Goal: Task Accomplishment & Management: Manage account settings

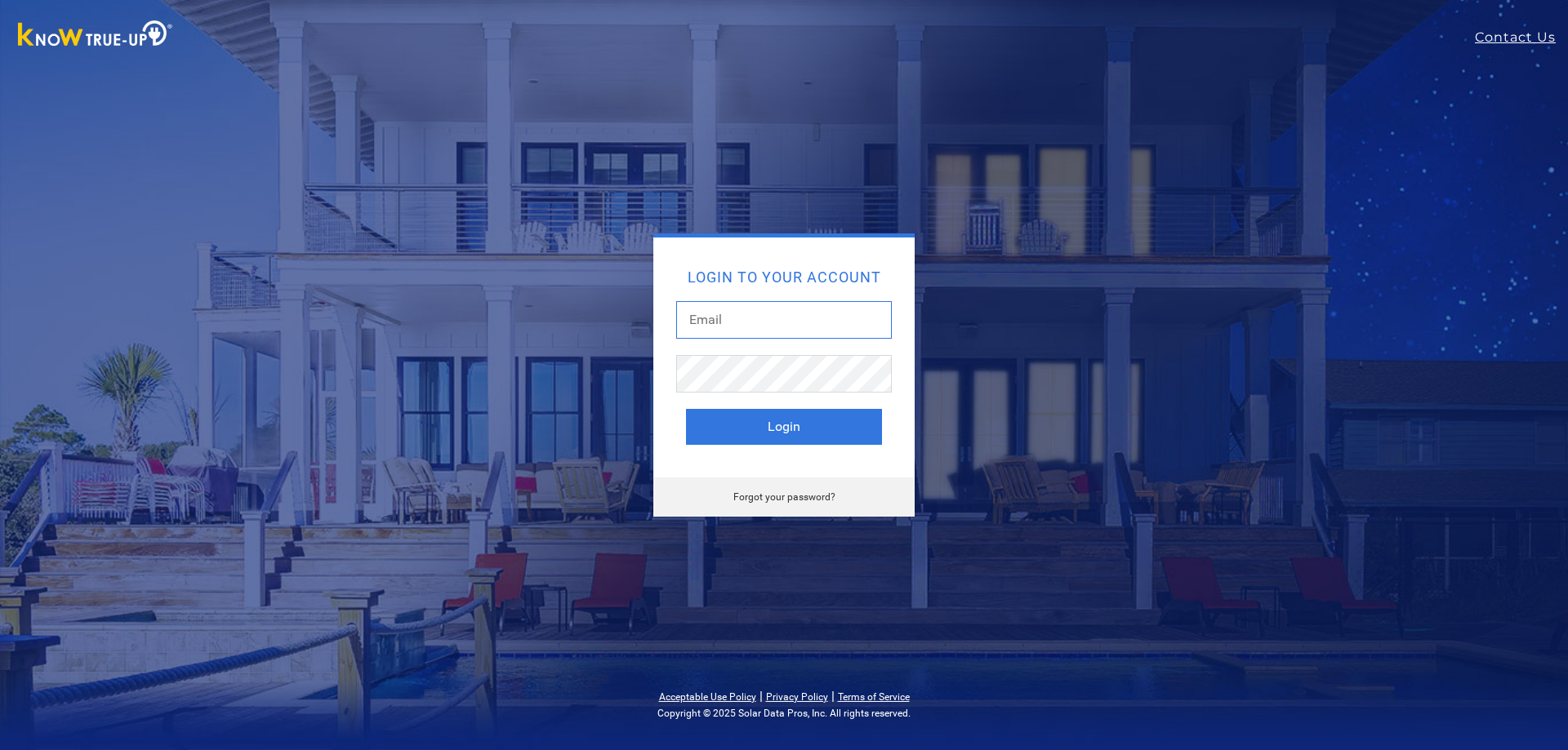
click at [712, 316] on input "text" at bounding box center [784, 320] width 216 height 38
type input "TheMicolas@yahoo.com"
click at [777, 499] on link "Forgot your password?" at bounding box center [785, 497] width 102 height 12
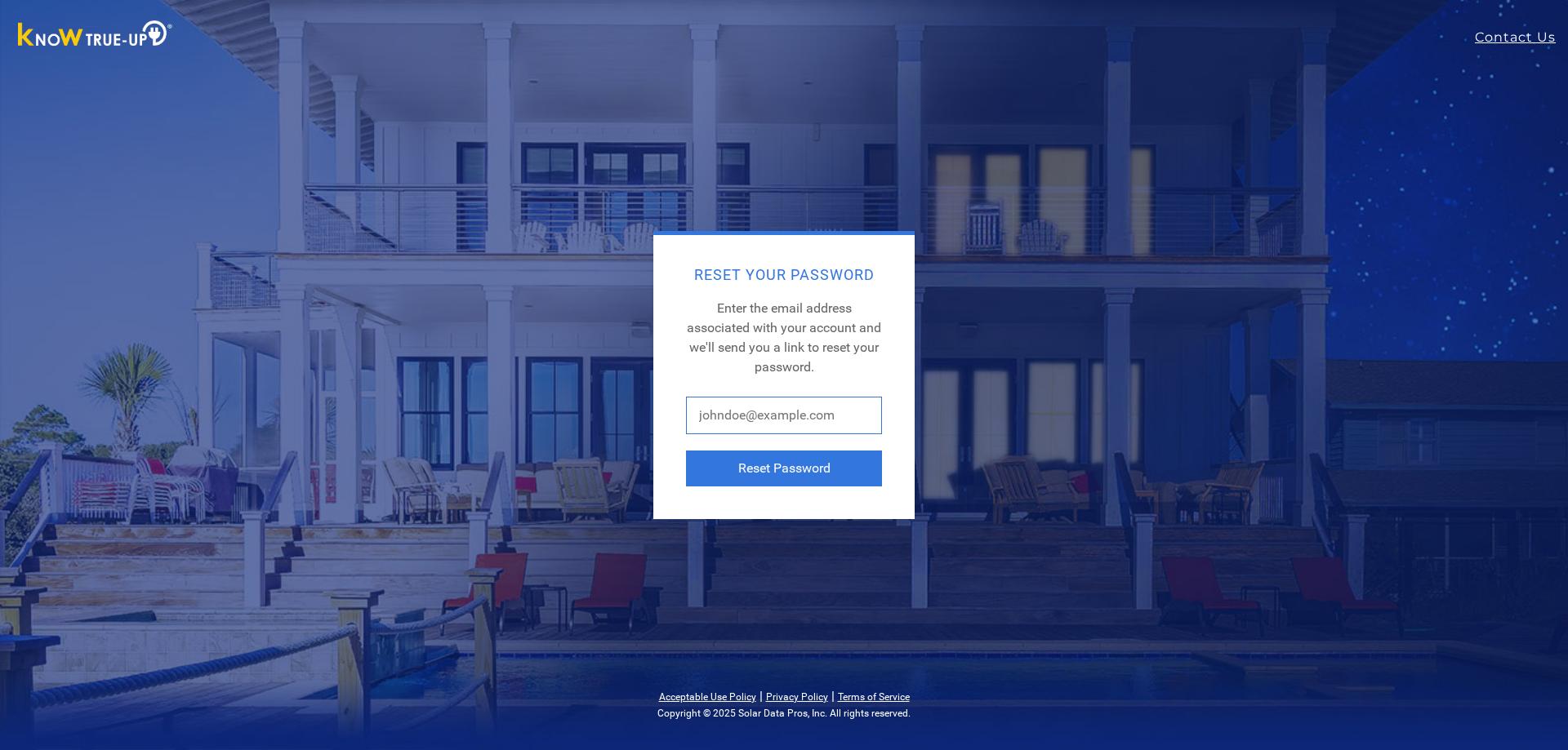
click at [730, 422] on input "text" at bounding box center [784, 416] width 196 height 38
type input "[EMAIL_ADDRESS][DOMAIN_NAME]"
click at [765, 472] on button "Reset Password" at bounding box center [784, 468] width 196 height 36
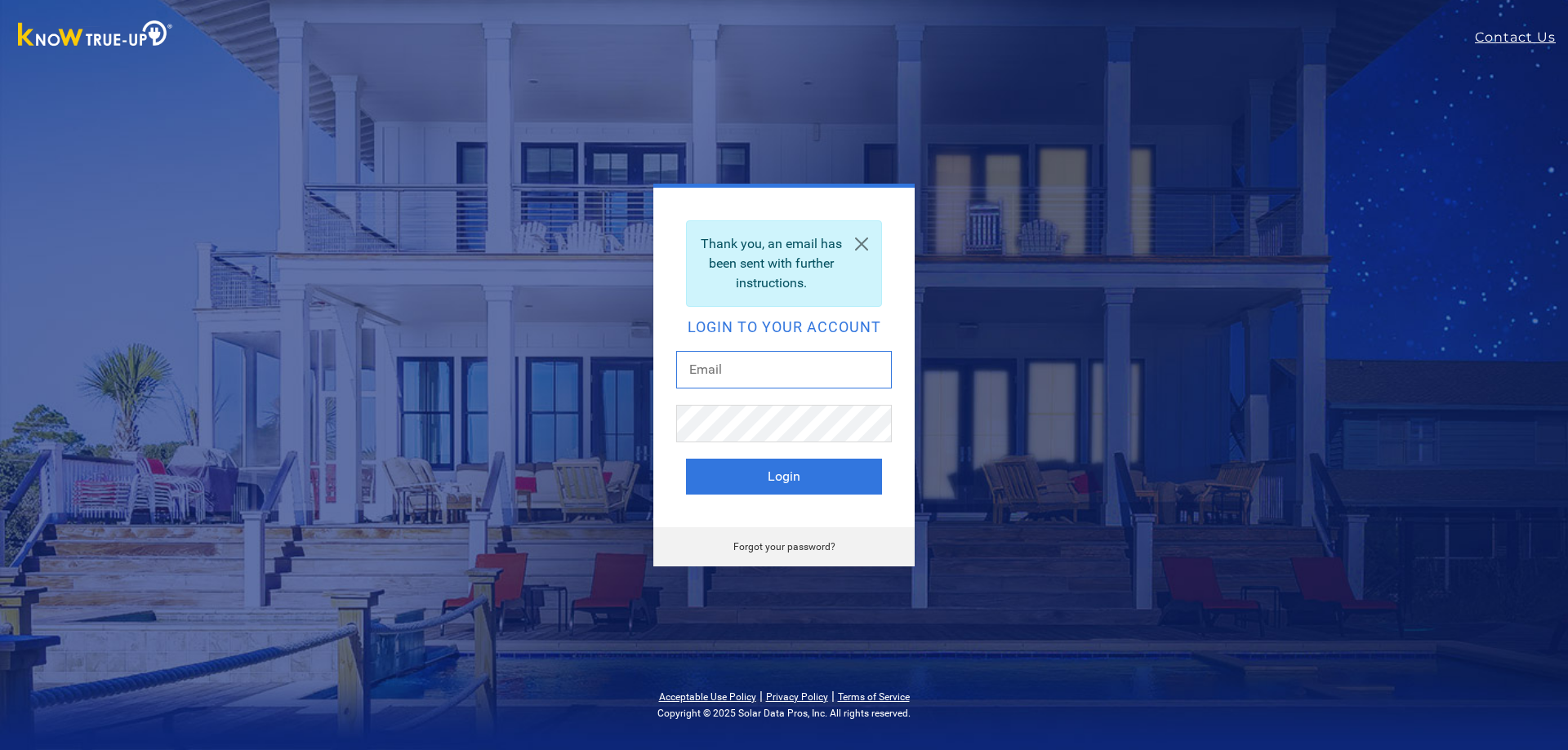
click at [703, 370] on input "text" at bounding box center [784, 370] width 216 height 38
type input "TheMicolas@yahoo.com"
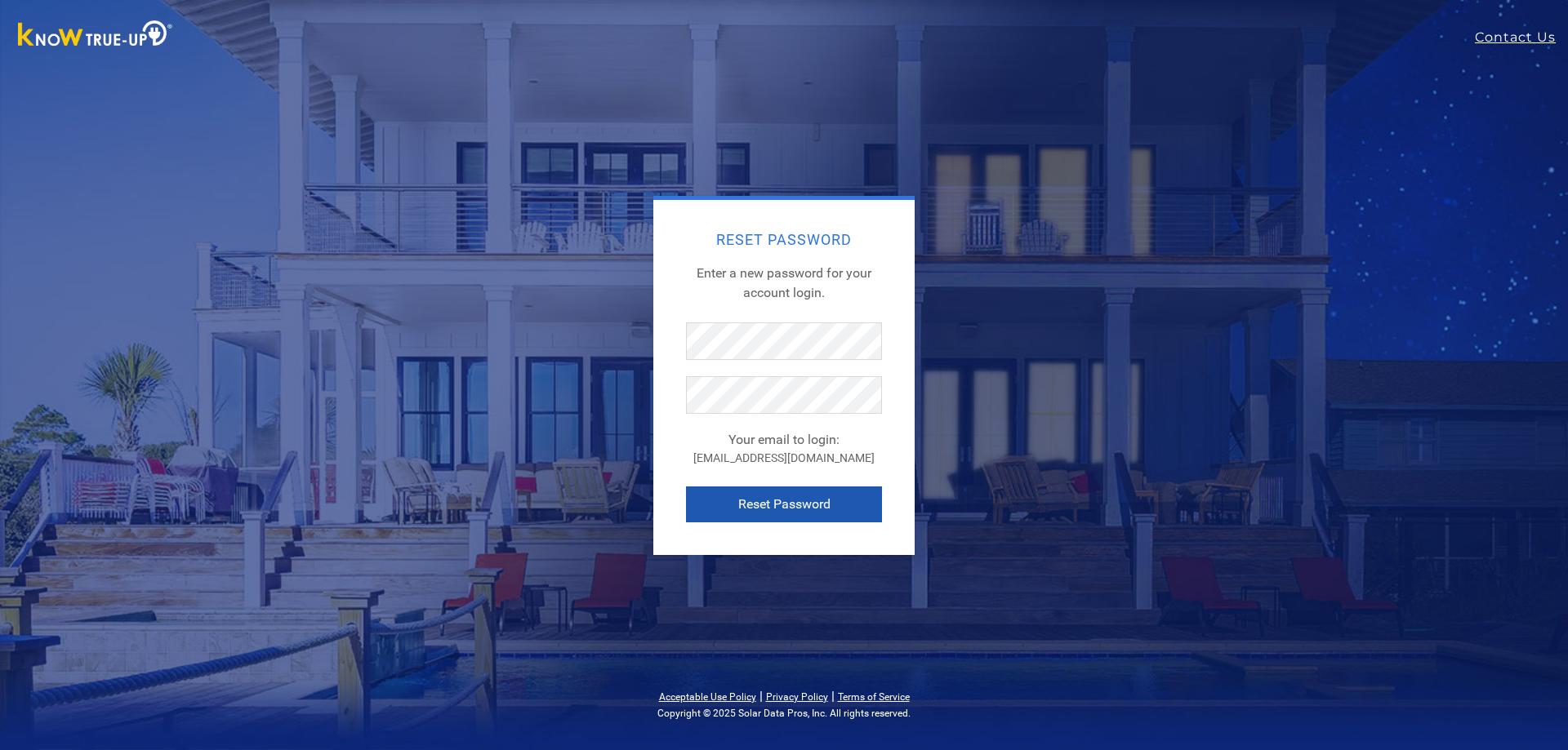
click at [746, 507] on button "Reset Password" at bounding box center [784, 505] width 196 height 36
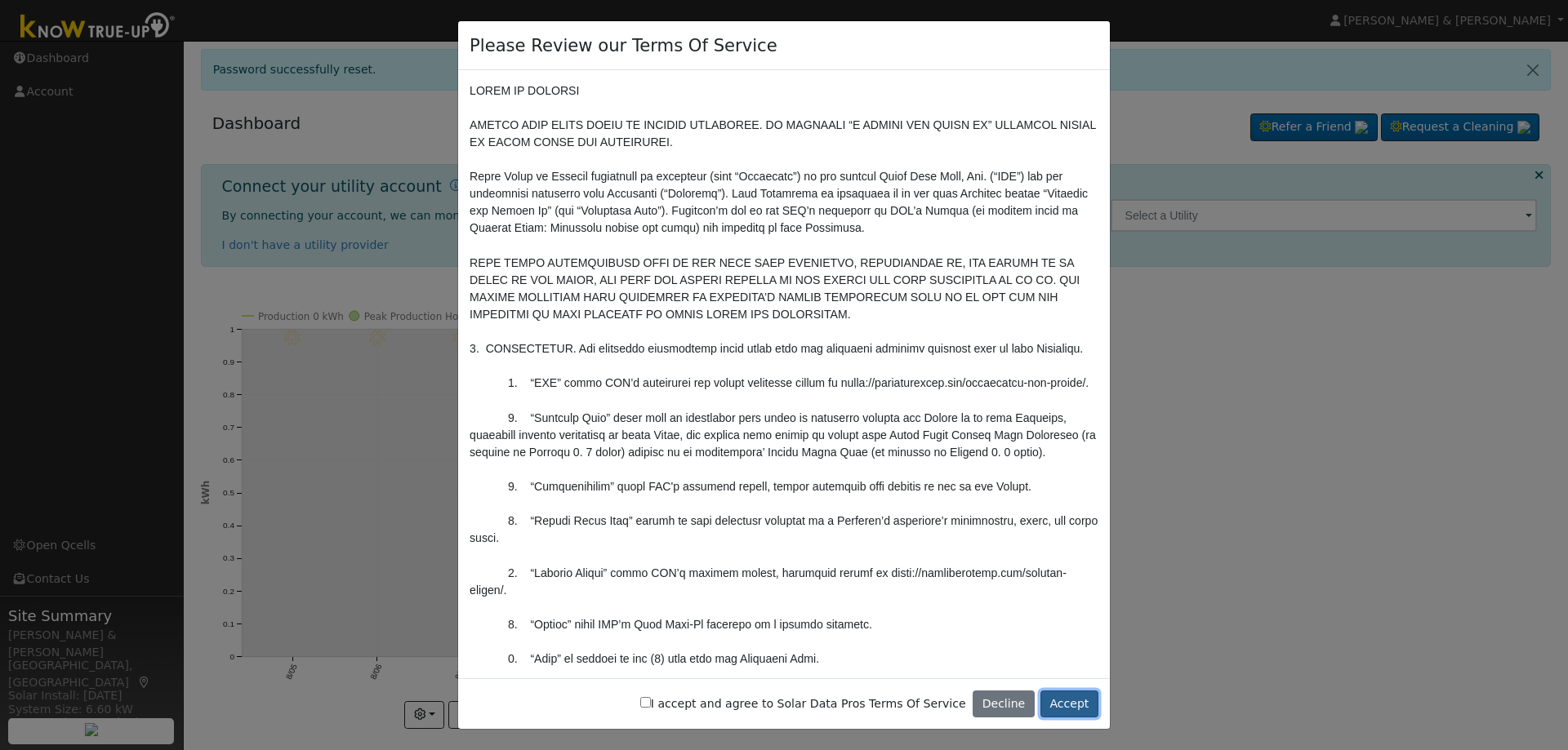
click at [1057, 696] on button "Accept" at bounding box center [1069, 705] width 58 height 28
click at [1068, 710] on button "Accept" at bounding box center [1069, 705] width 58 height 28
click at [651, 706] on input "I accept and agree to Solar Data Pros Terms Of Service" at bounding box center [646, 702] width 11 height 11
checkbox input "true"
click at [1059, 704] on button "Accept" at bounding box center [1069, 705] width 58 height 28
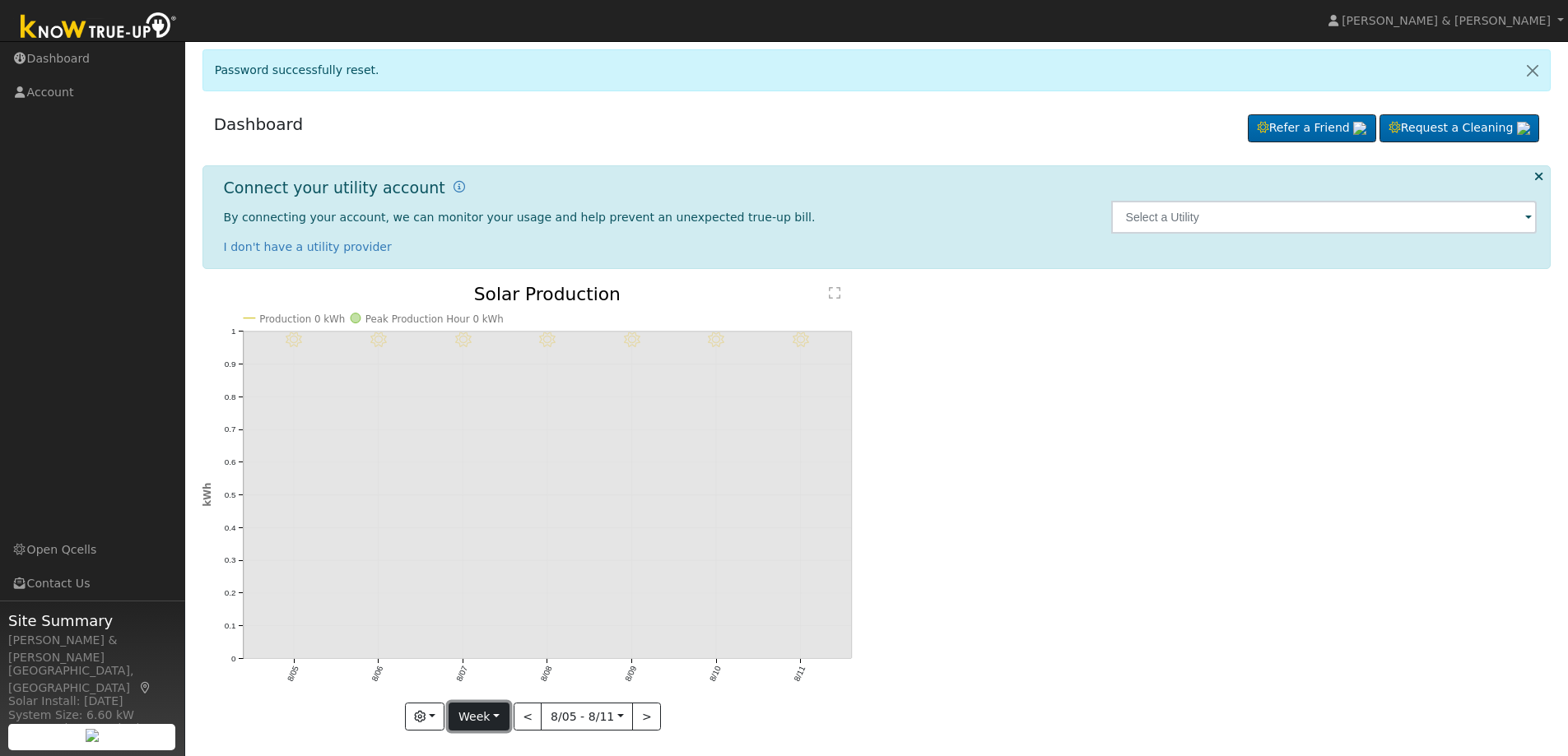
click at [497, 717] on button "Week" at bounding box center [478, 717] width 60 height 28
click at [488, 584] on link "Day" at bounding box center [506, 590] width 115 height 23
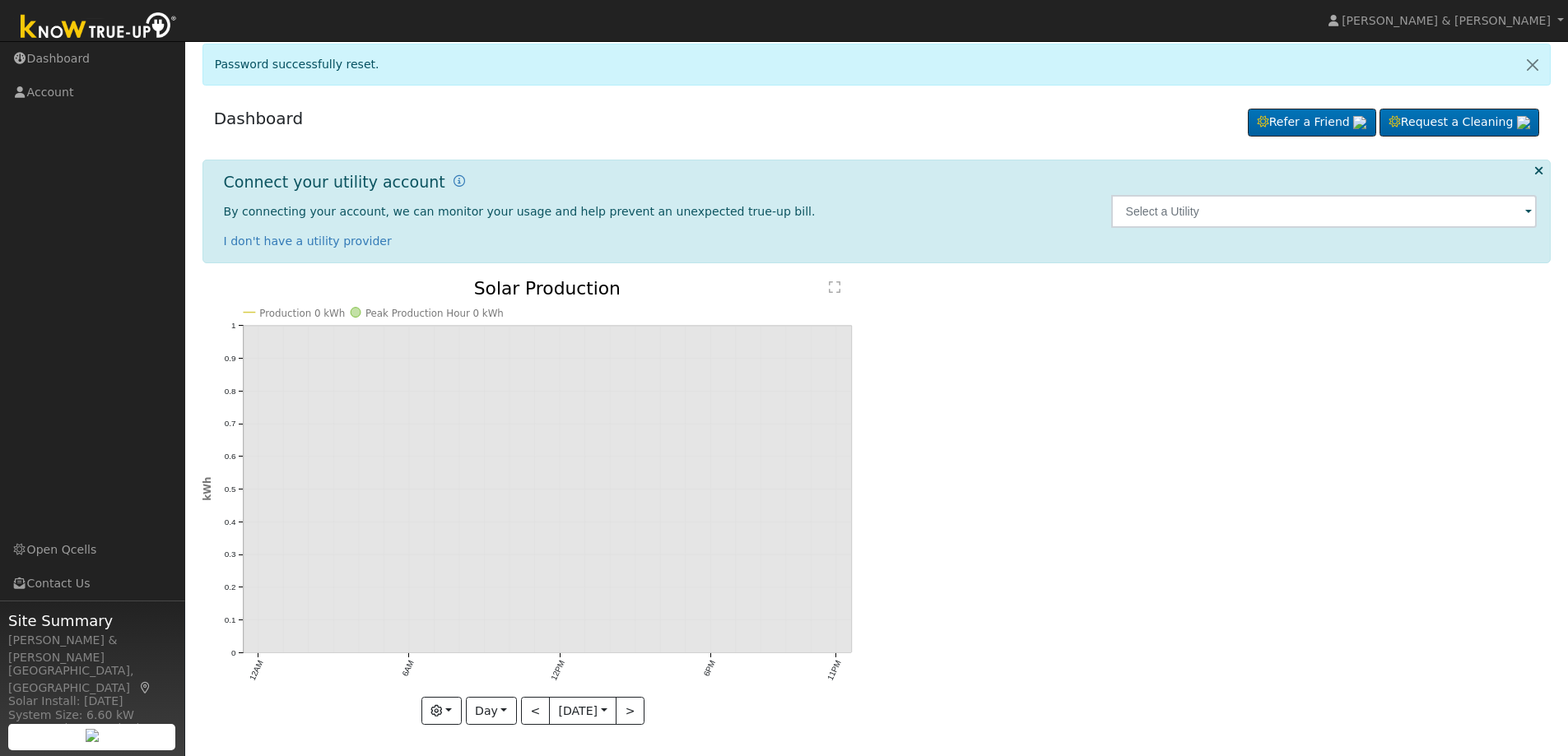
scroll to position [7, 0]
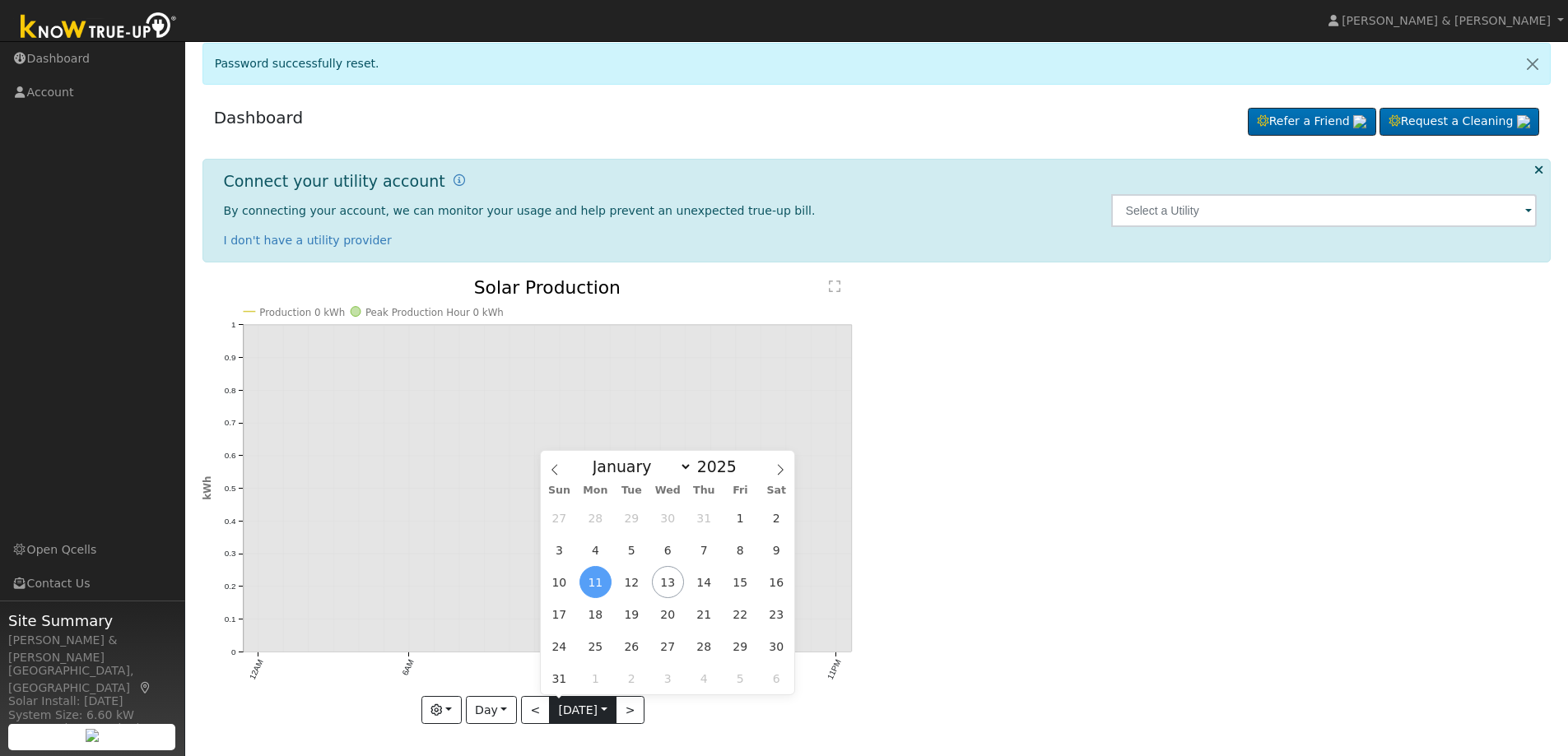
click at [612, 702] on input "[DATE]" at bounding box center [582, 710] width 66 height 27
click at [666, 581] on span "13" at bounding box center [667, 582] width 32 height 32
type input "2025-08-13"
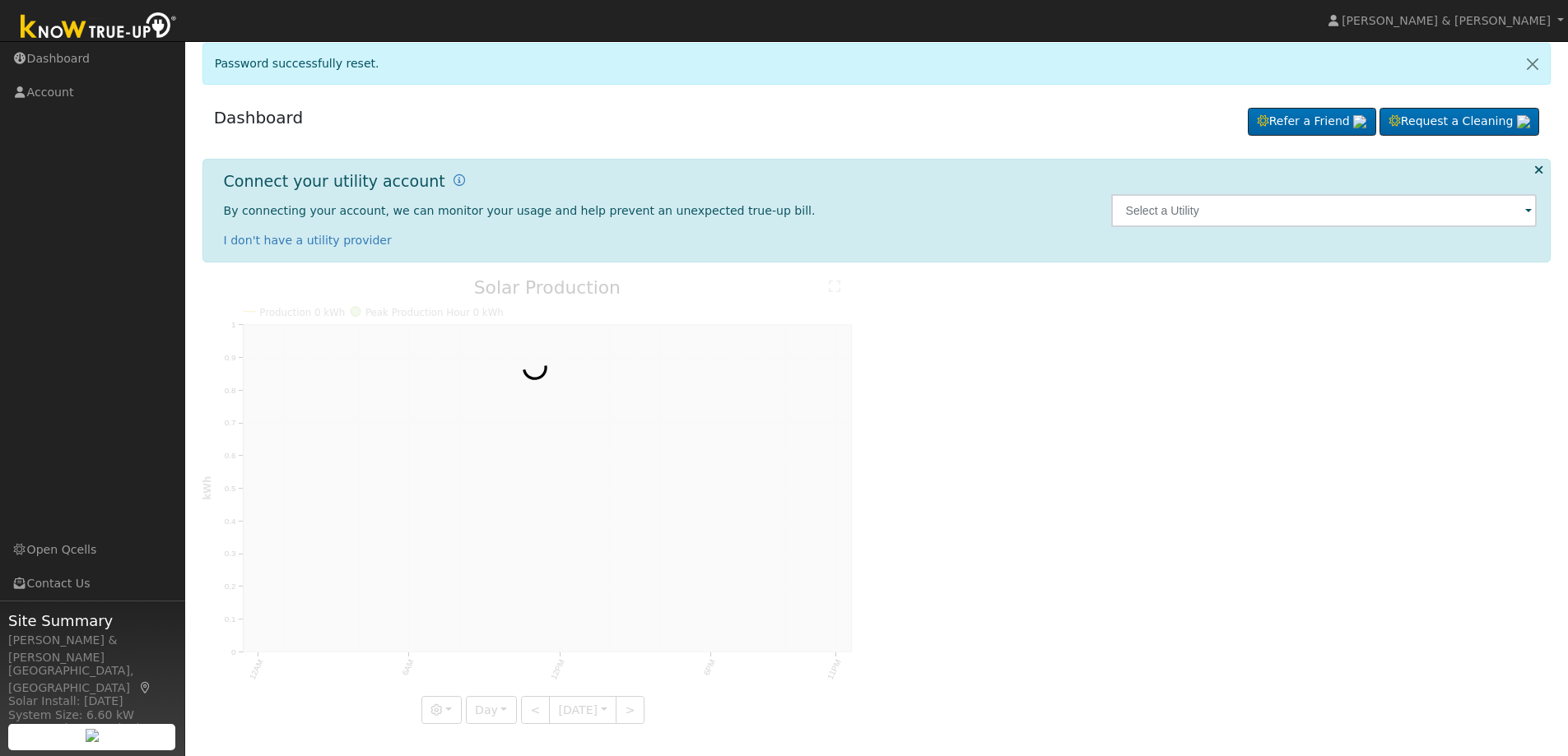
scroll to position [0, 0]
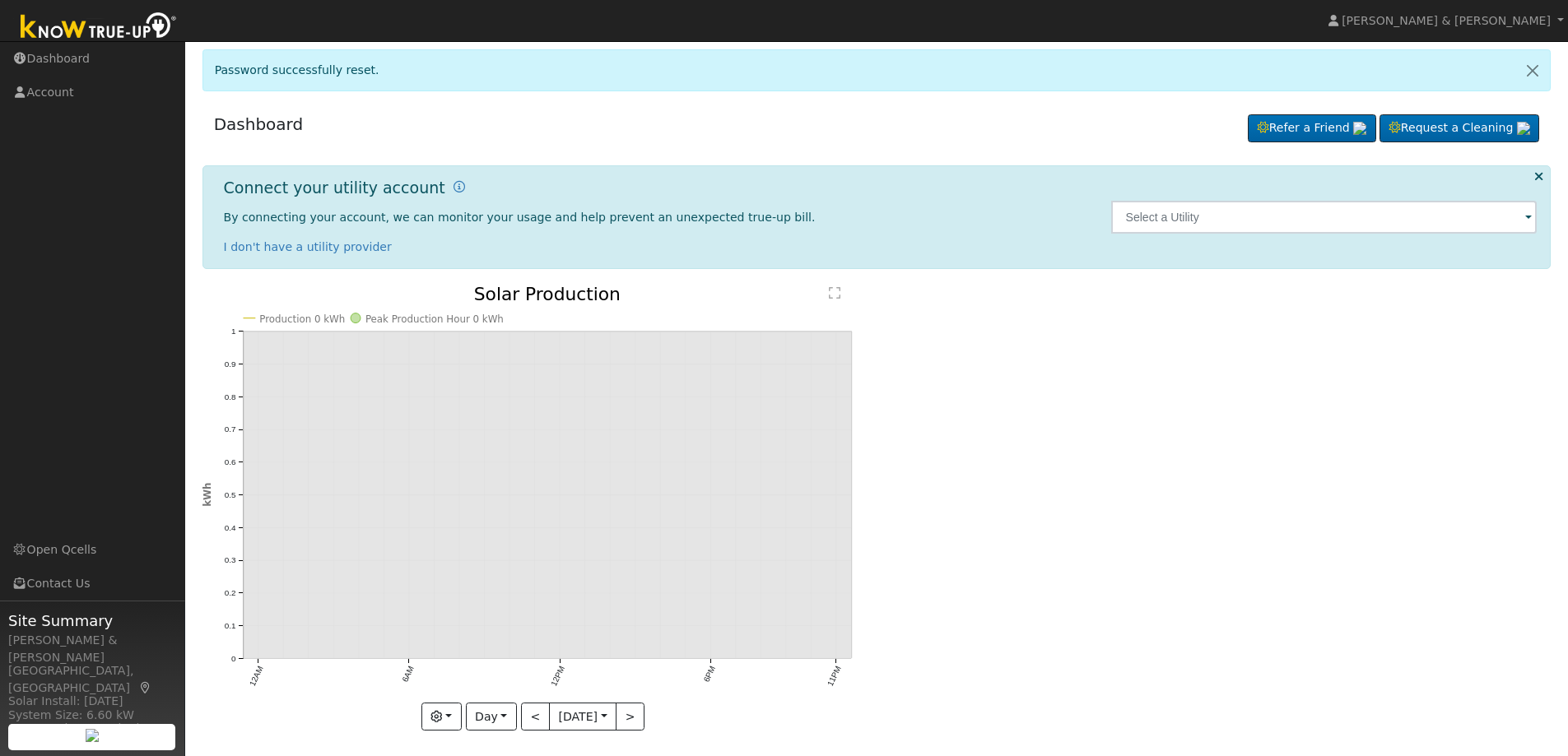
click at [1531, 220] on span at bounding box center [1529, 218] width 7 height 19
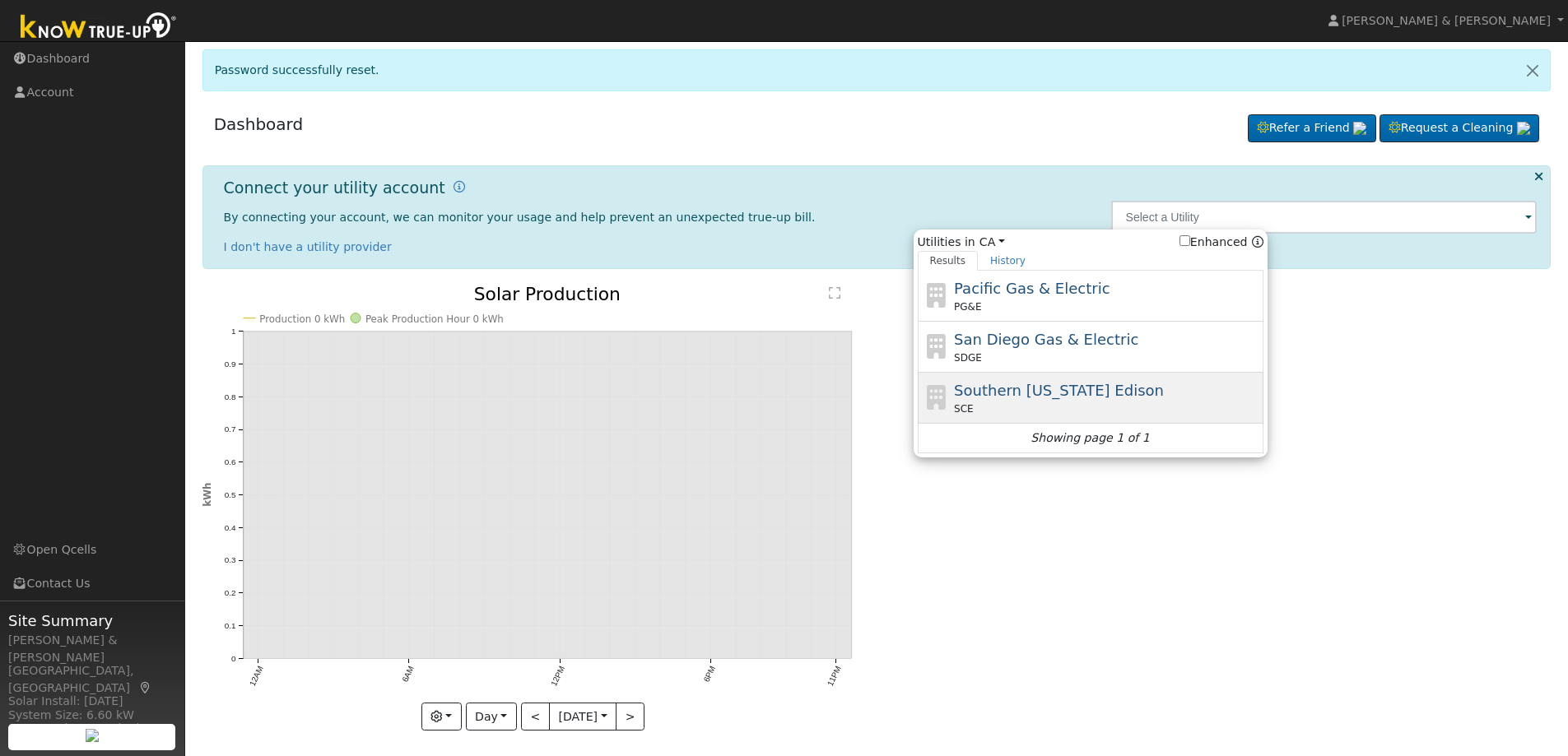
click at [1013, 388] on span "Southern California Edison" at bounding box center [1058, 390] width 210 height 17
type input "SCE"
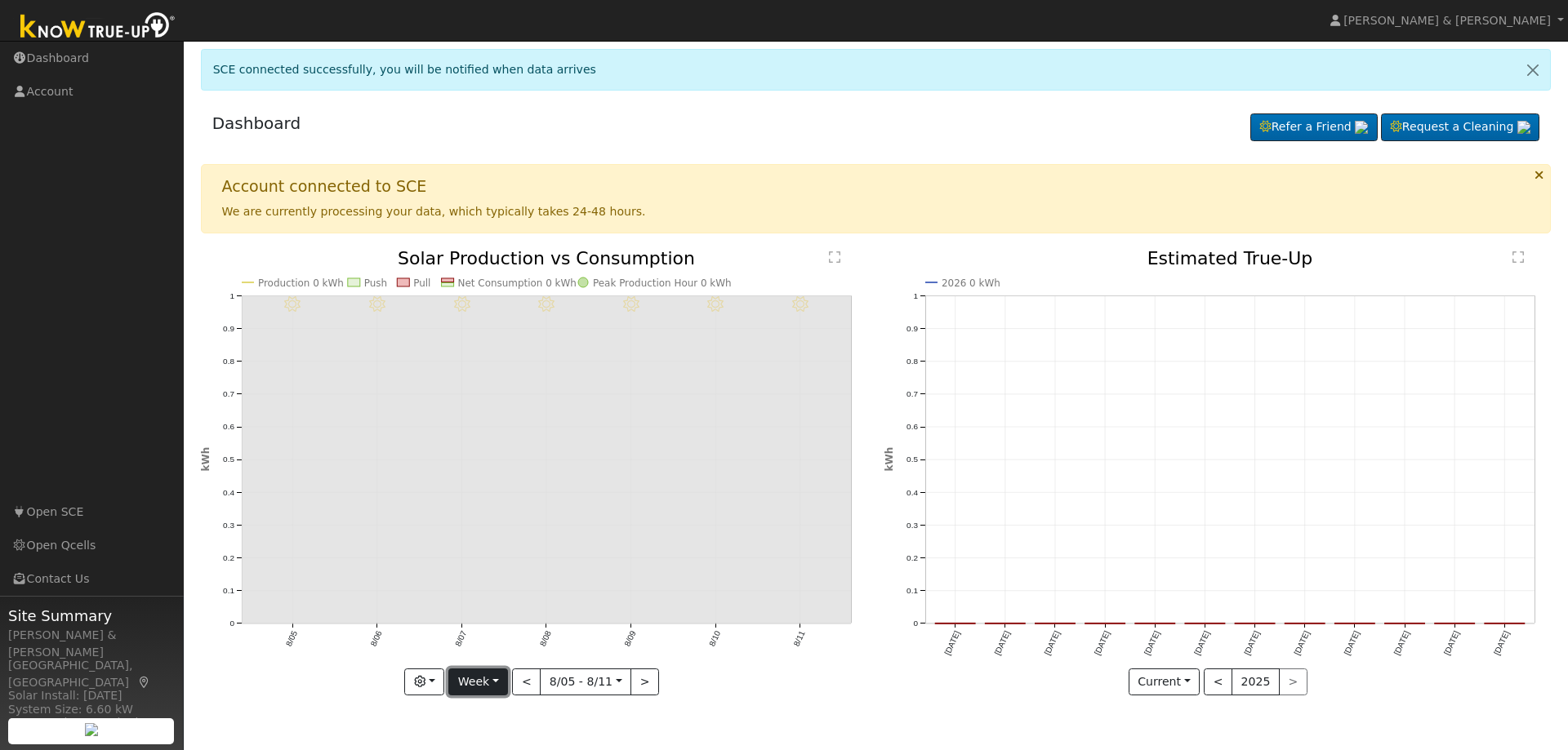
click at [488, 682] on button "Week" at bounding box center [478, 682] width 59 height 28
click at [480, 552] on link "Day" at bounding box center [506, 556] width 114 height 23
type input "[DATE]"
